Goal: Transaction & Acquisition: Obtain resource

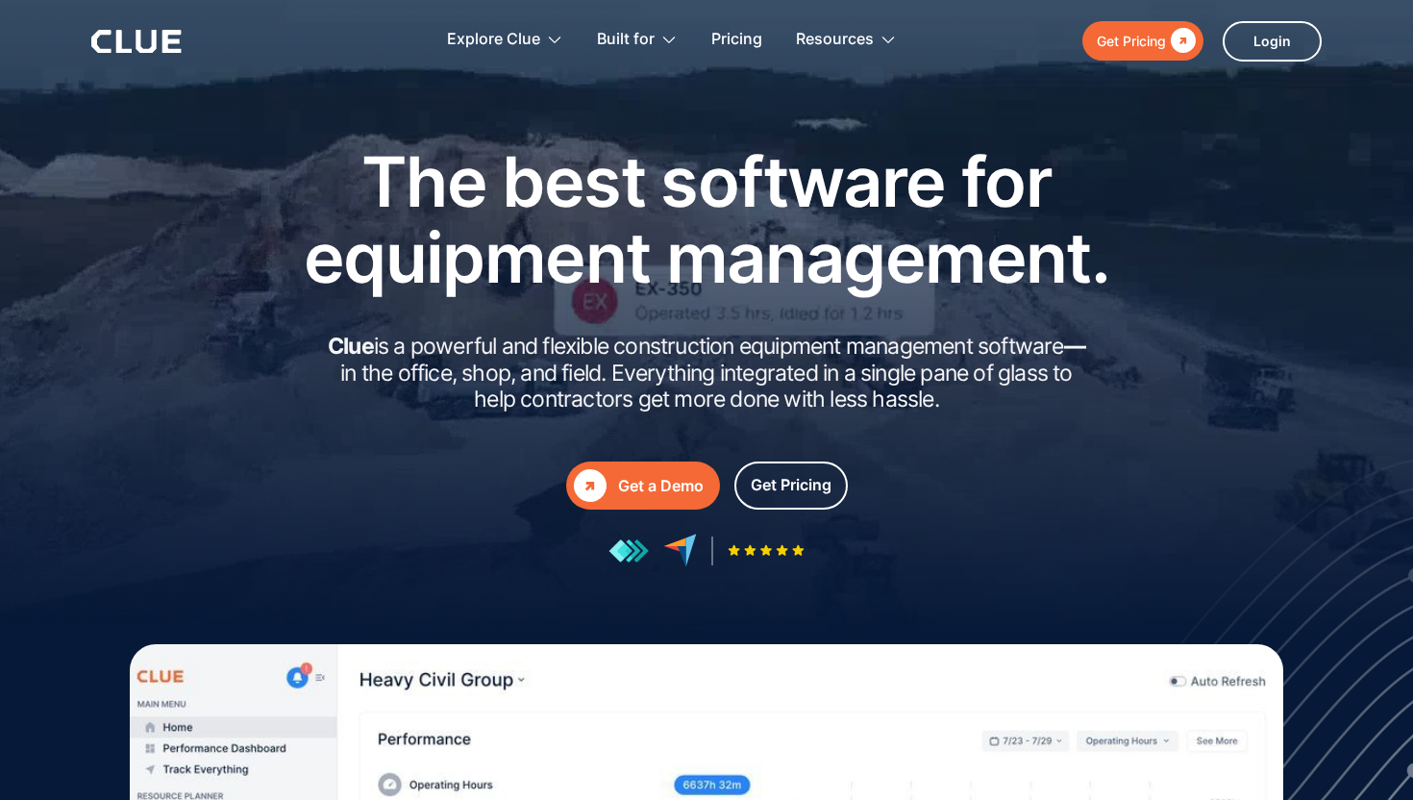
click at [679, 484] on div "Get a Demo" at bounding box center [661, 486] width 86 height 24
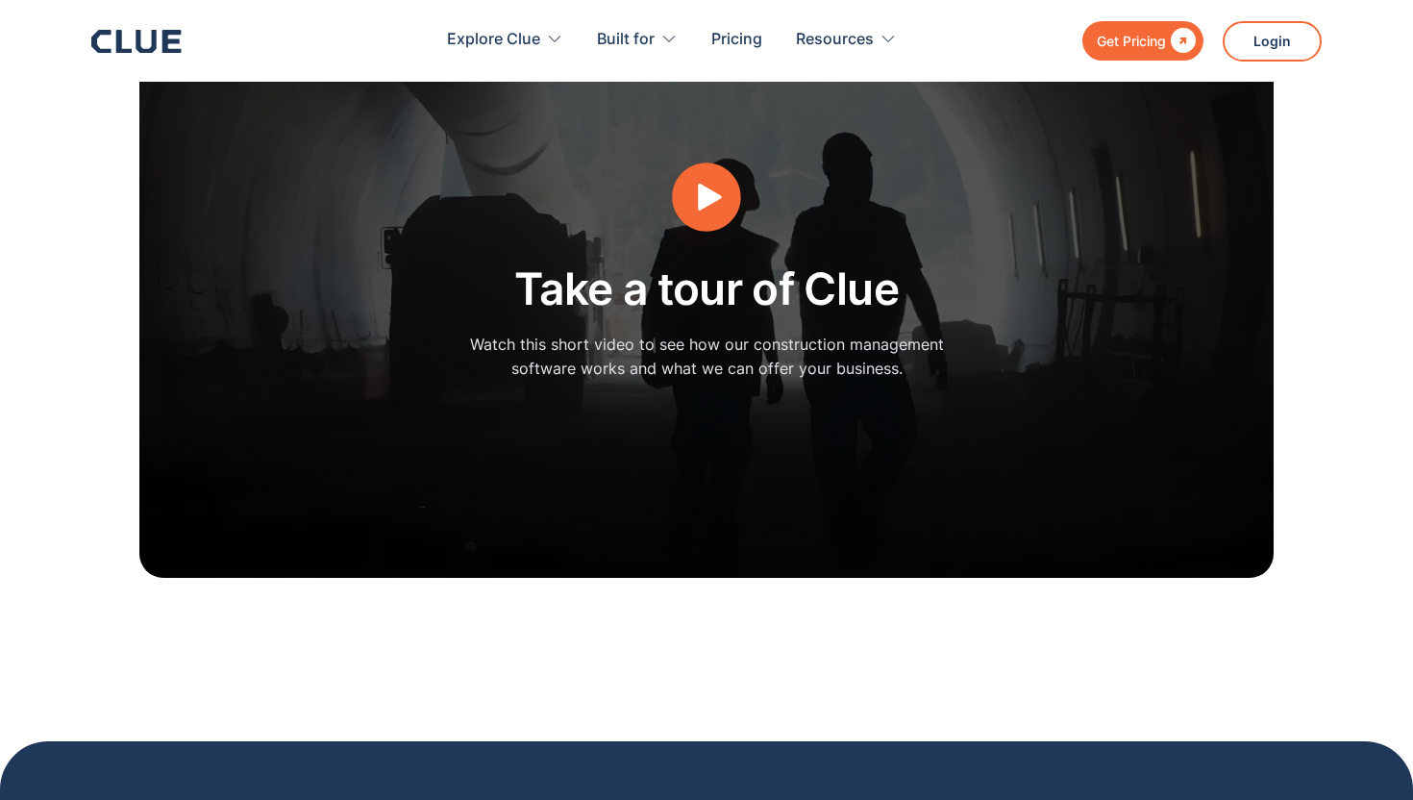
scroll to position [5172, 0]
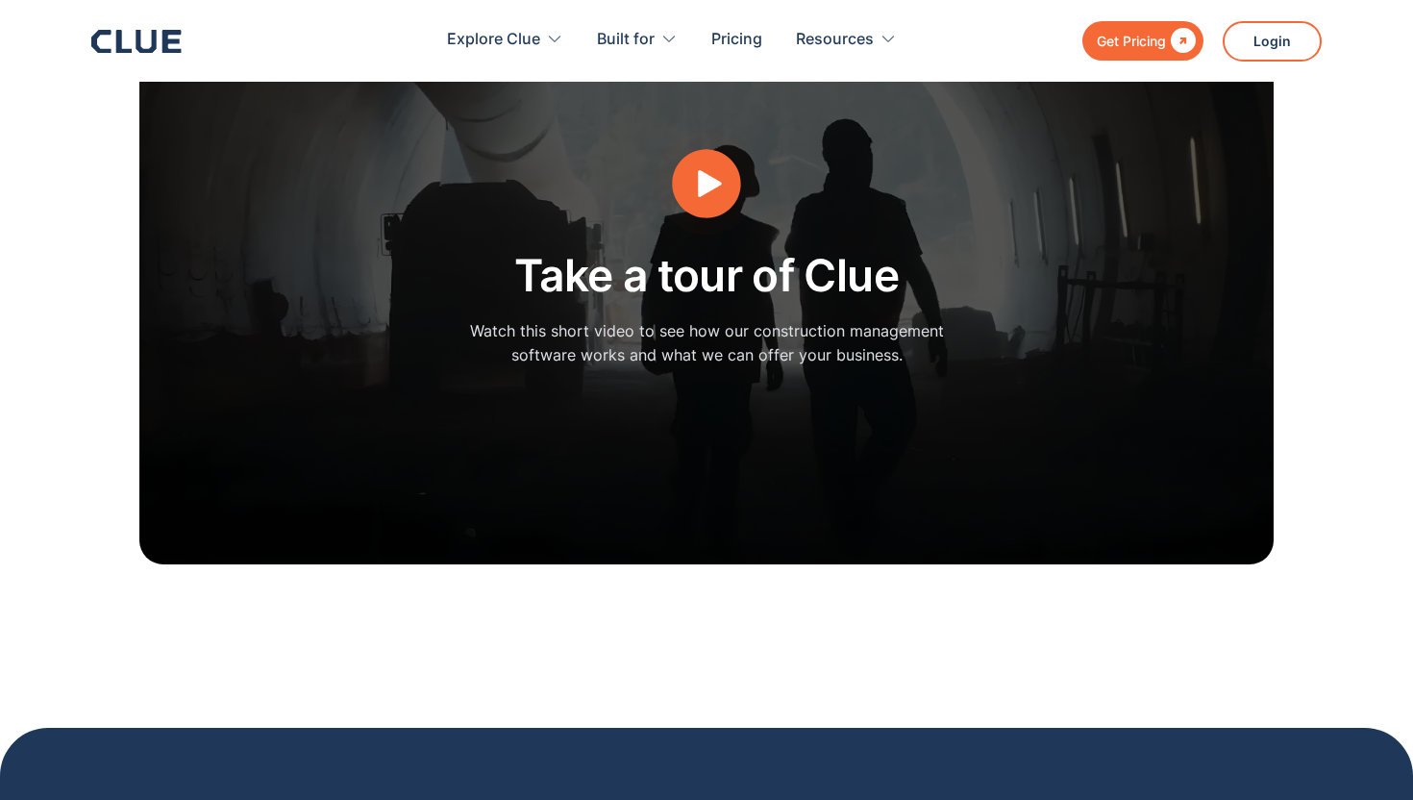
click at [708, 170] on icon "open lightbox" at bounding box center [710, 183] width 24 height 27
